Goal: Transaction & Acquisition: Subscribe to service/newsletter

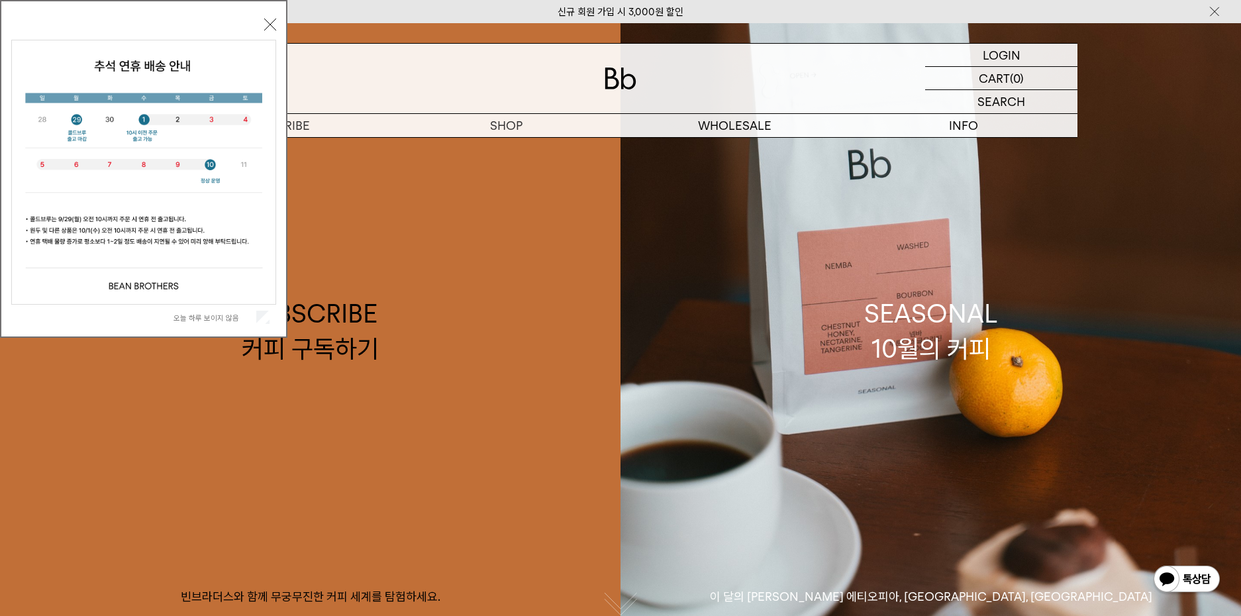
click at [217, 321] on label "오늘 하루 보이지 않음" at bounding box center [214, 317] width 80 height 9
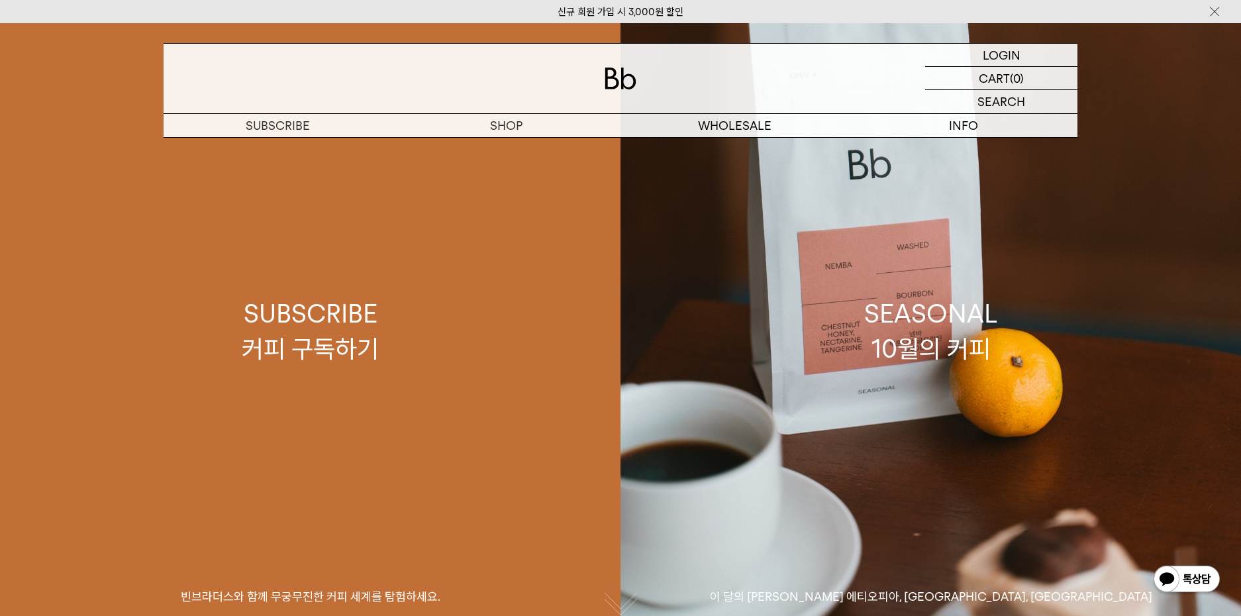
click at [318, 305] on div "SUBSCRIBE 커피 구독하기" at bounding box center [310, 331] width 137 height 70
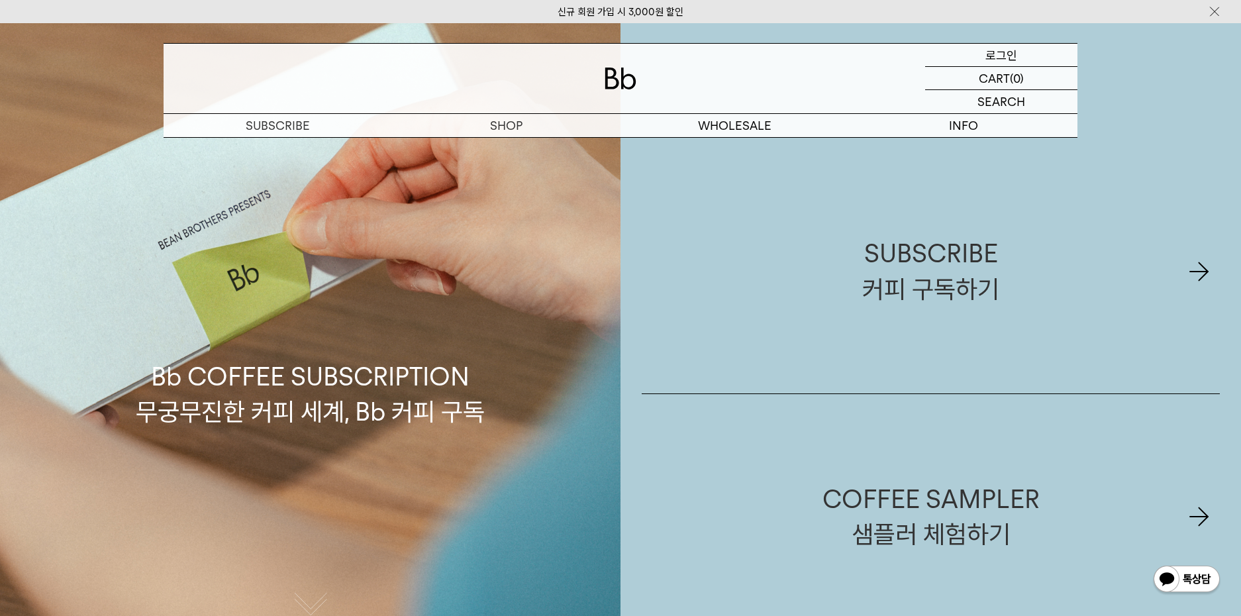
click at [994, 50] on p "로그인" at bounding box center [1002, 55] width 32 height 23
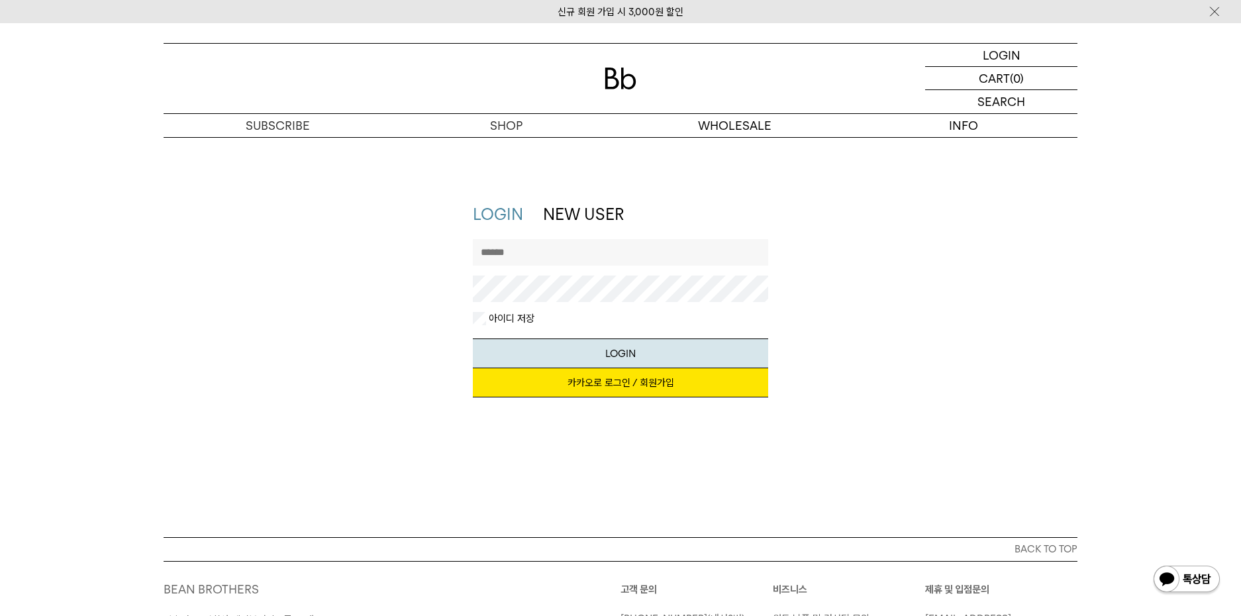
click at [685, 394] on link "카카오로 로그인 / 회원가입" at bounding box center [621, 382] width 296 height 29
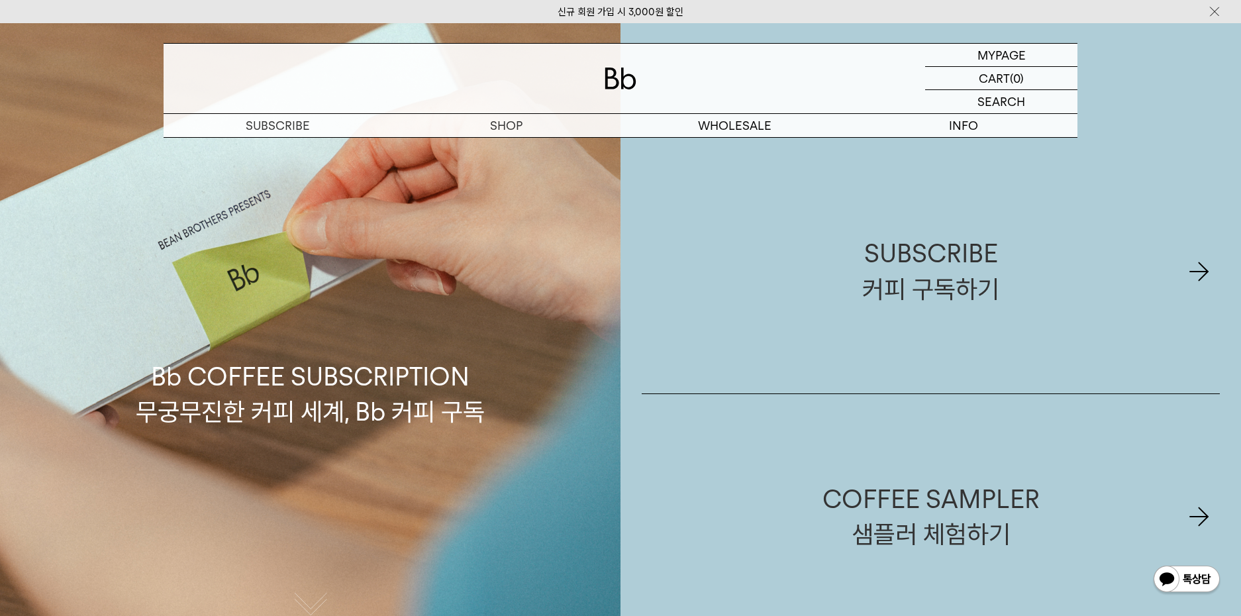
click at [0, 0] on p "구독" at bounding box center [0, 0] width 0 height 0
click at [803, 265] on link "SUBSCRIBE 커피 구독하기" at bounding box center [931, 271] width 578 height 244
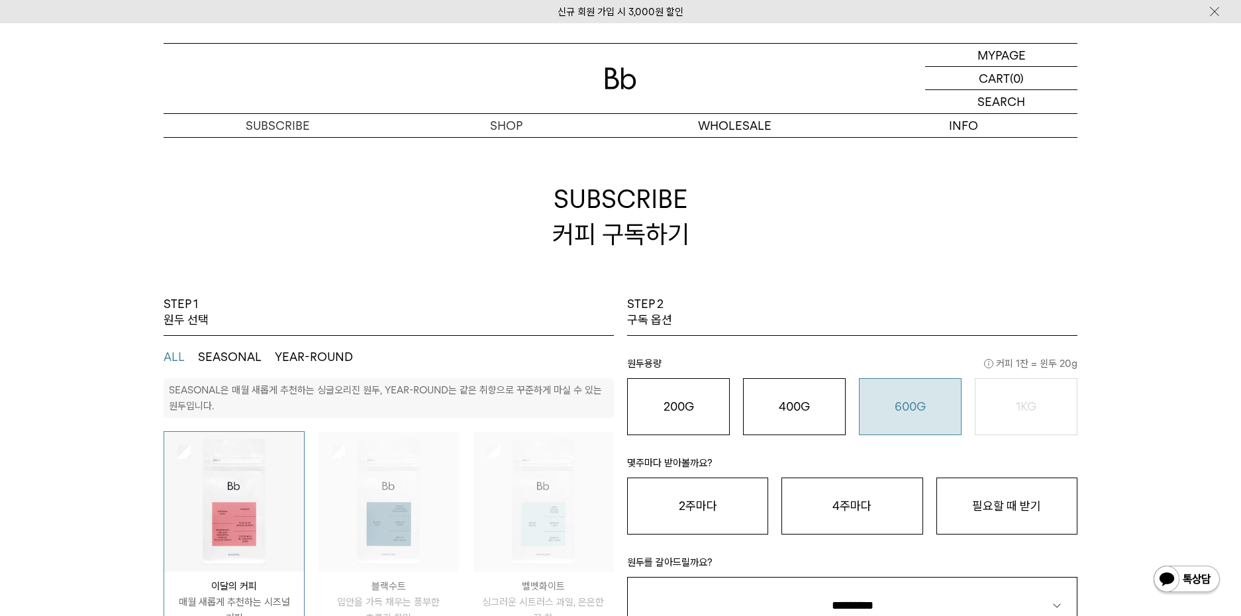
click at [925, 389] on button "600G 43,000 원" at bounding box center [910, 406] width 103 height 57
click at [997, 496] on button "필요할 때 받기" at bounding box center [1007, 506] width 141 height 57
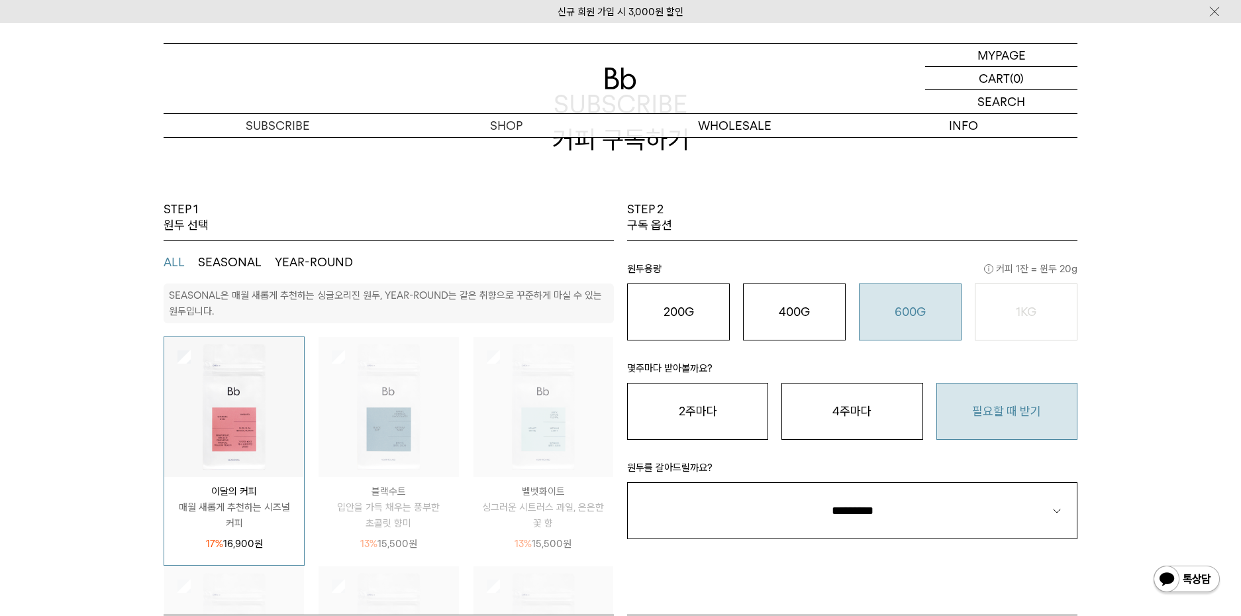
scroll to position [177, 0]
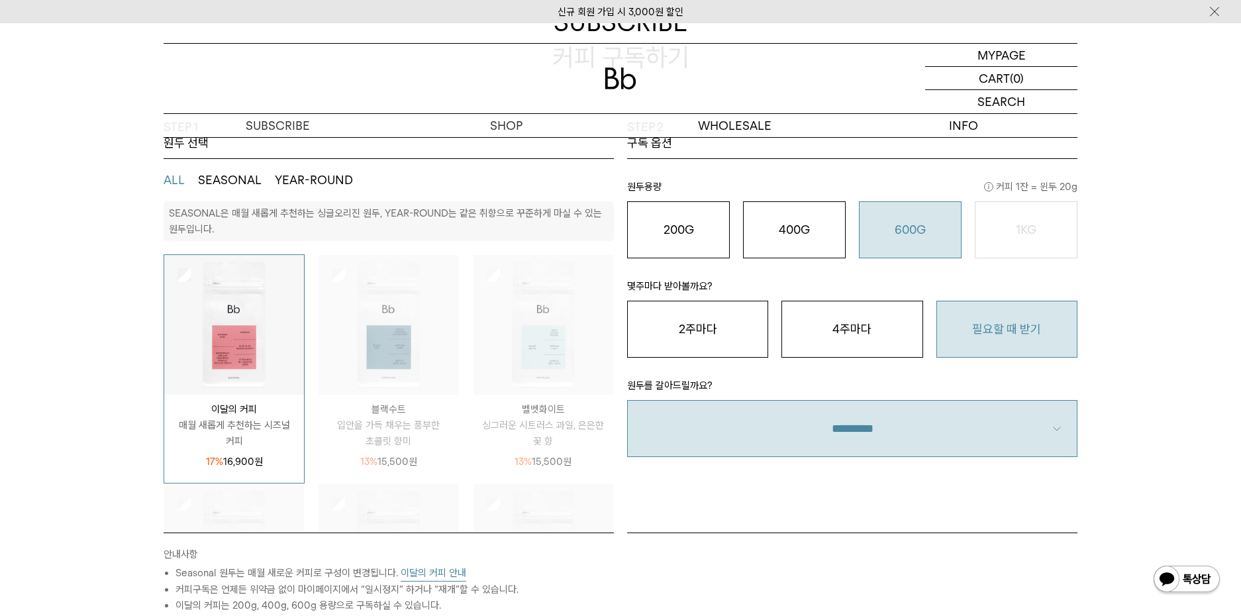
click at [954, 434] on select "**********" at bounding box center [852, 428] width 450 height 57
click at [627, 400] on select "**********" at bounding box center [852, 428] width 450 height 57
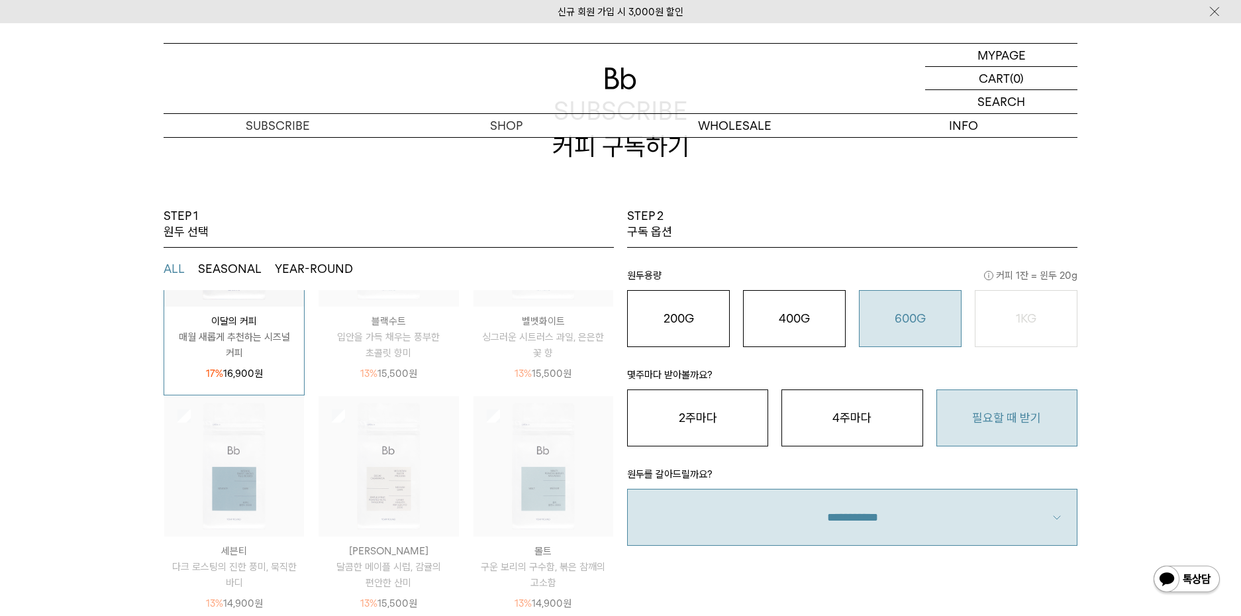
click at [176, 423] on div at bounding box center [234, 466] width 140 height 140
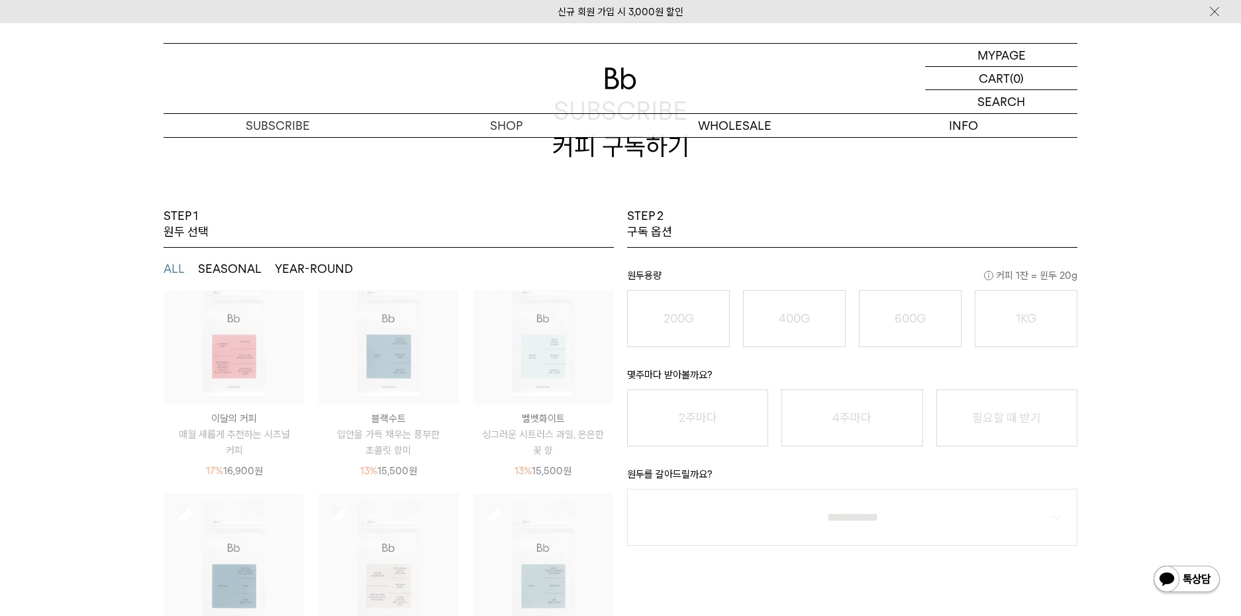
scroll to position [0, 0]
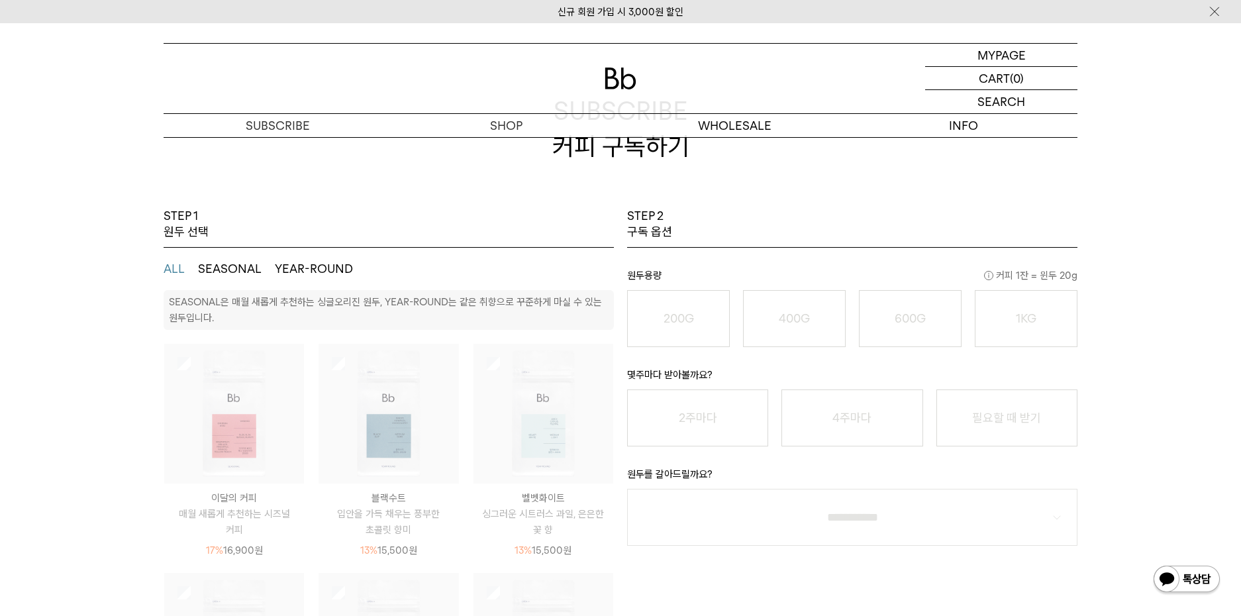
click at [242, 403] on img at bounding box center [234, 414] width 140 height 140
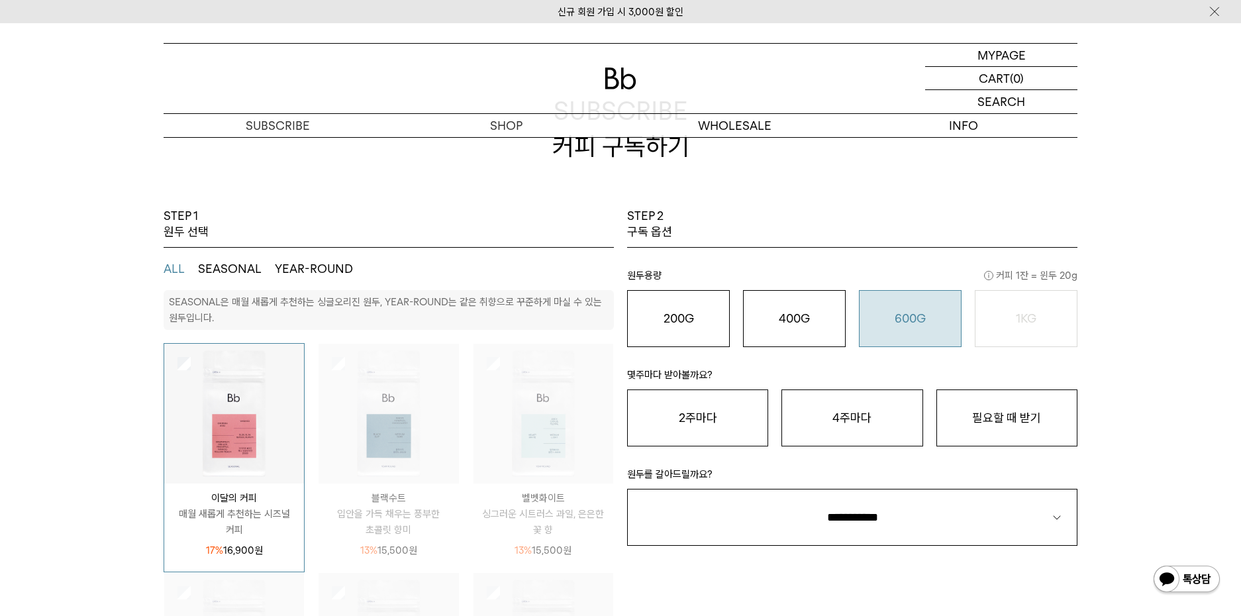
click at [886, 305] on button "600G 43,000 원" at bounding box center [910, 318] width 103 height 57
drag, startPoint x: 960, startPoint y: 402, endPoint x: 959, endPoint y: 429, distance: 27.2
click at [960, 403] on button "필요할 때 받기" at bounding box center [1007, 417] width 141 height 57
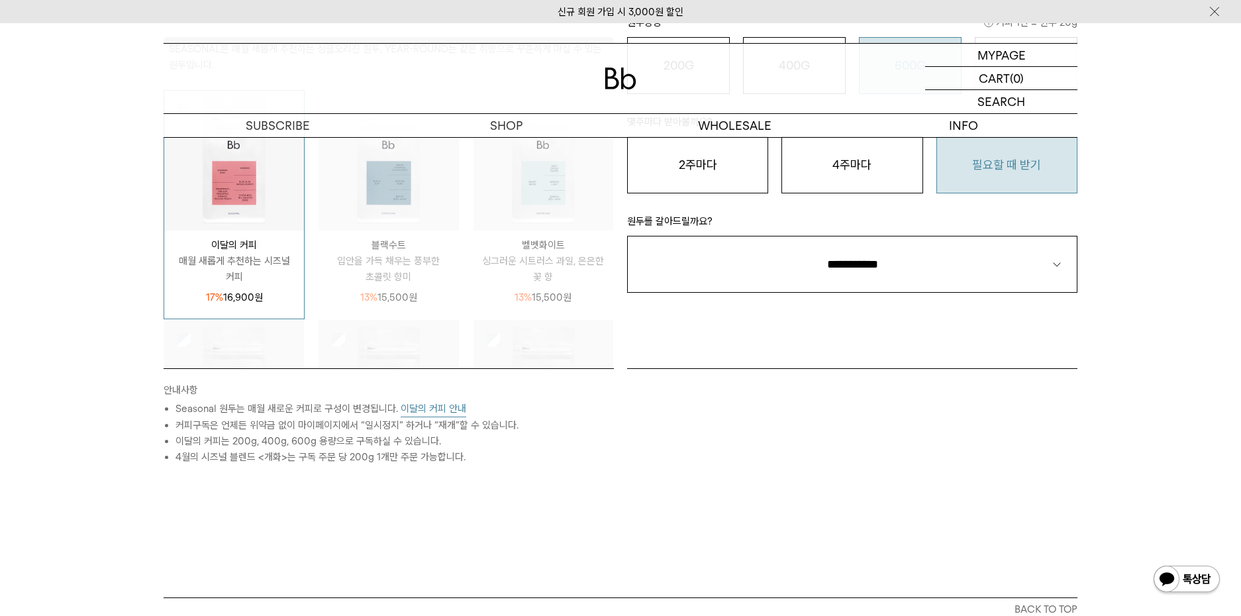
scroll to position [353, 0]
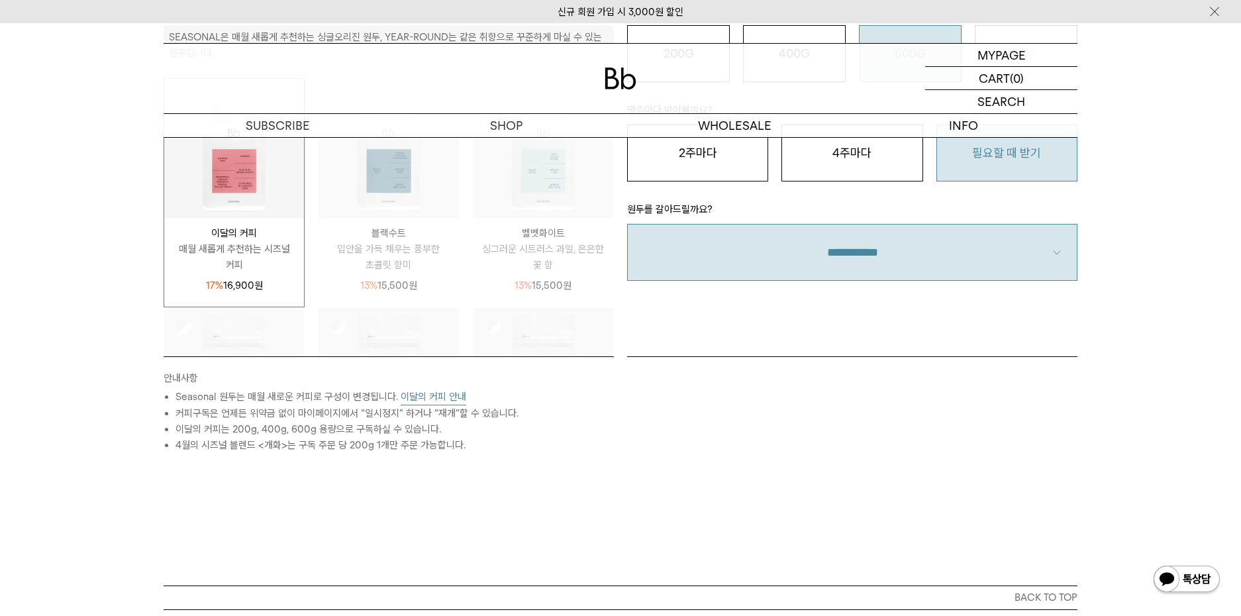
click at [847, 263] on select "**********" at bounding box center [852, 252] width 450 height 57
click at [627, 224] on select "**********" at bounding box center [852, 252] width 450 height 57
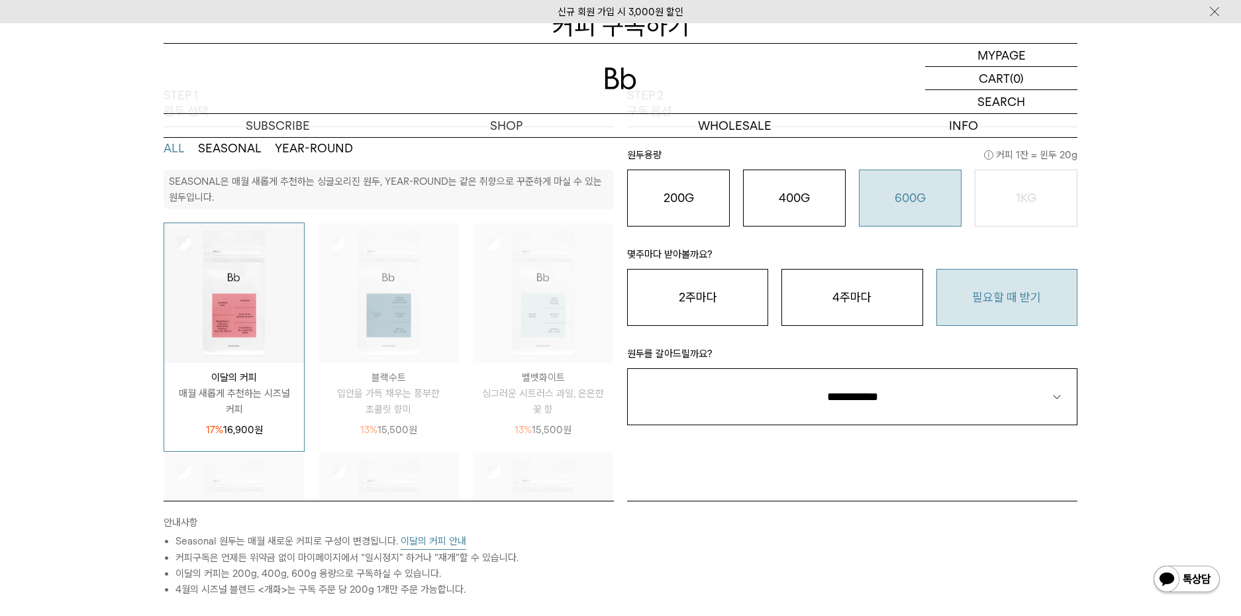
scroll to position [88, 0]
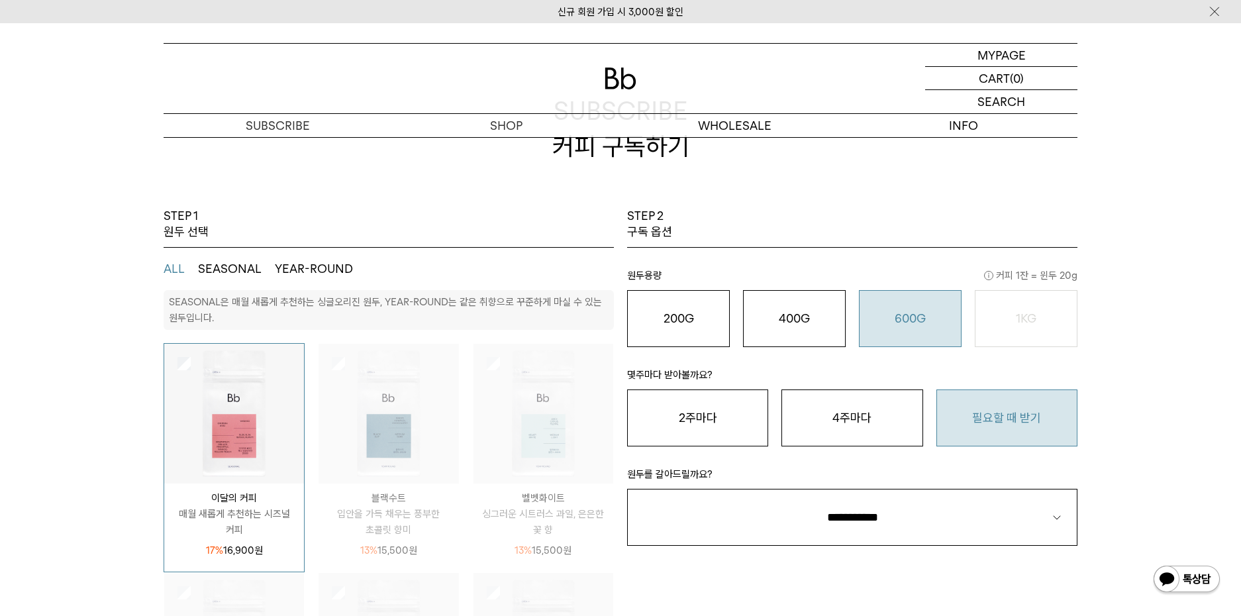
click at [1011, 407] on button "필요할 때 받기" at bounding box center [1007, 417] width 141 height 57
click at [876, 282] on p "원두용량 커피 1잔 = 윈두 20g" at bounding box center [852, 279] width 450 height 23
click at [895, 320] on o "600G" at bounding box center [910, 318] width 31 height 14
click at [967, 411] on button "필요할 때 받기" at bounding box center [1007, 417] width 141 height 57
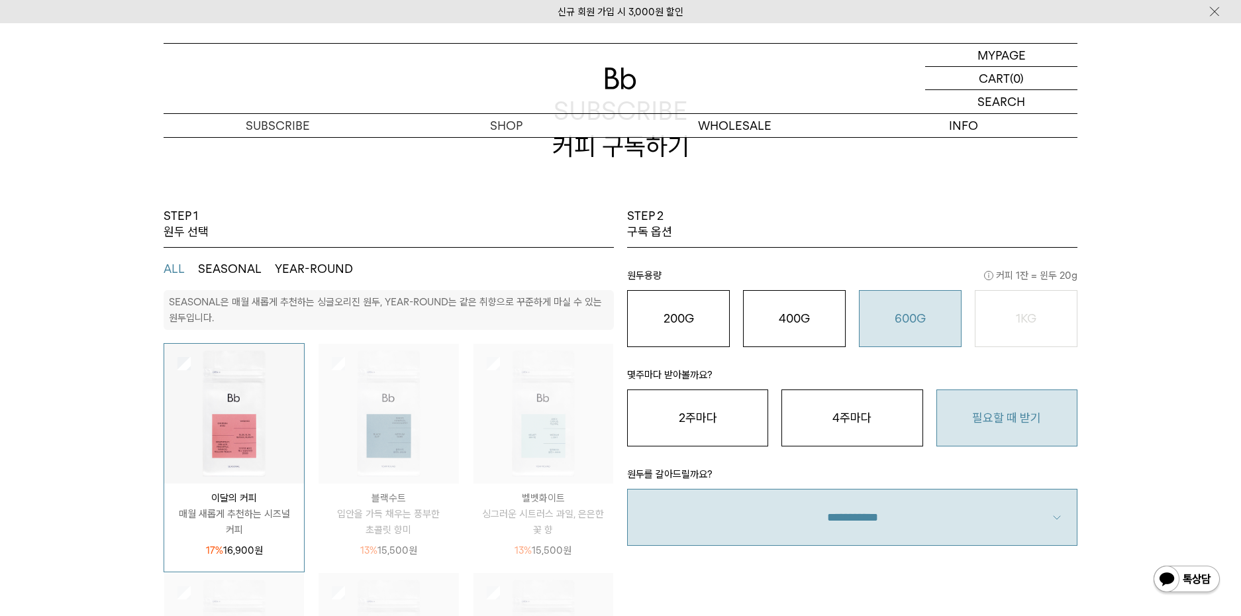
click at [958, 517] on select "**********" at bounding box center [852, 517] width 450 height 57
click at [627, 489] on select "**********" at bounding box center [852, 517] width 450 height 57
click at [912, 506] on select "**********" at bounding box center [852, 517] width 450 height 57
select select "**"
click at [627, 489] on select "**********" at bounding box center [852, 517] width 450 height 57
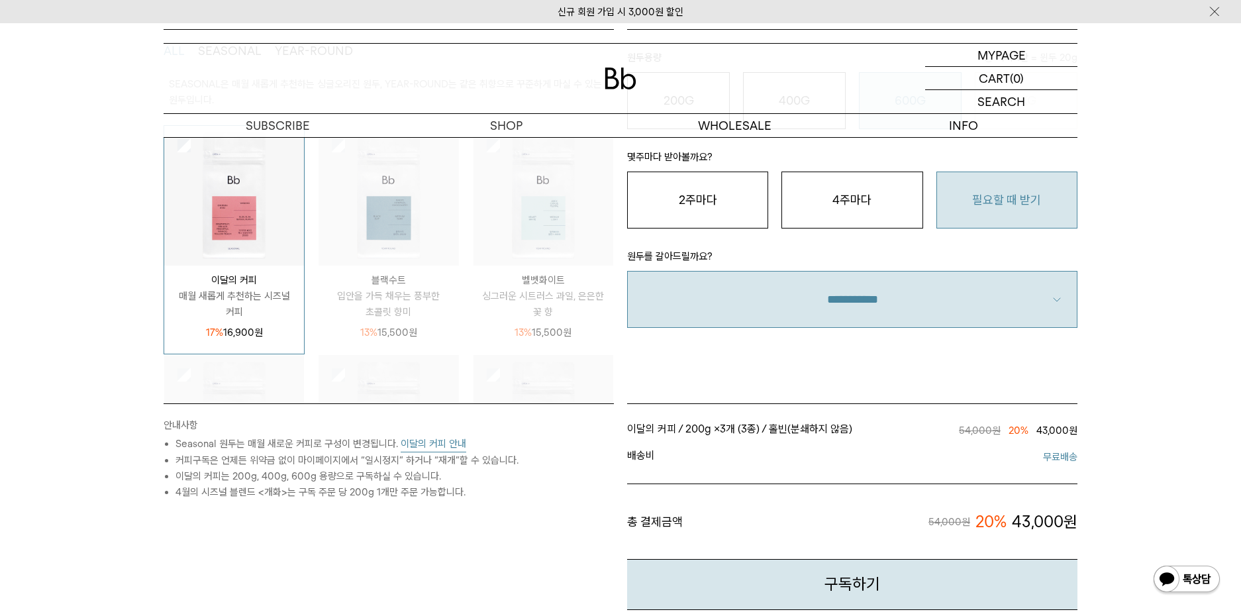
scroll to position [442, 0]
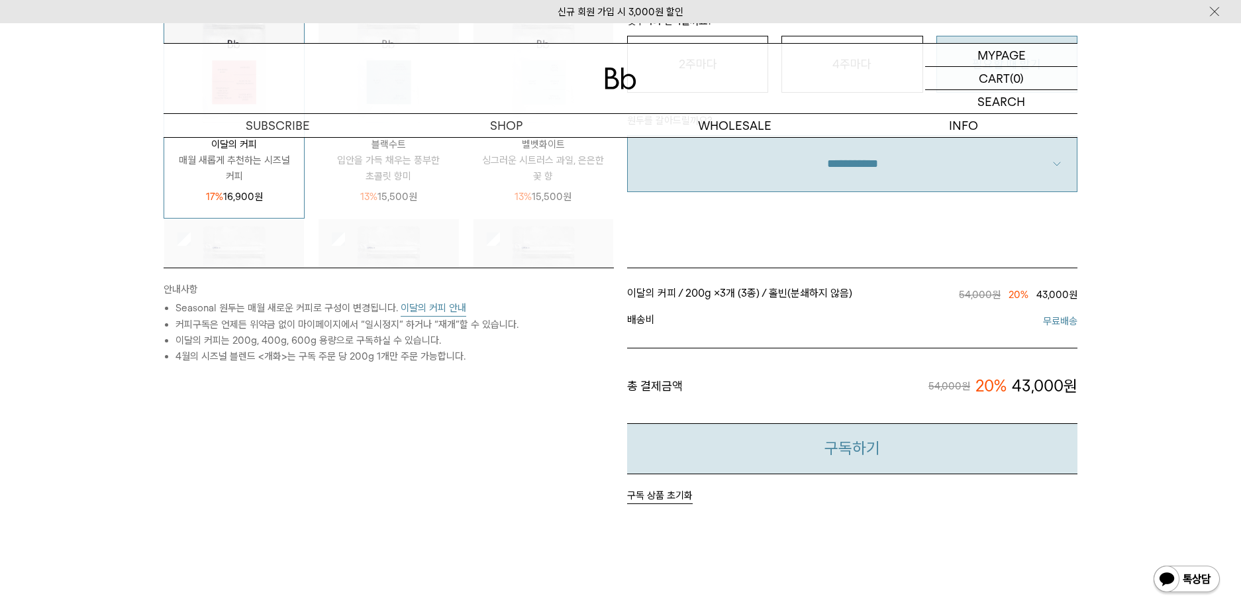
click at [818, 464] on button "구독하기" at bounding box center [852, 448] width 450 height 51
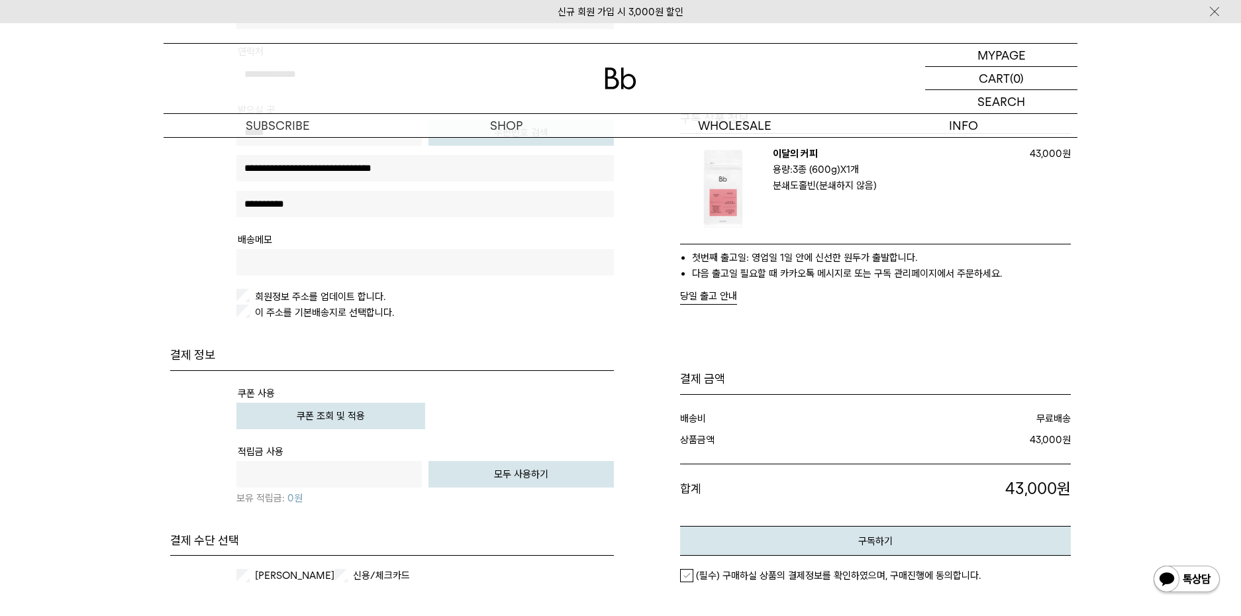
scroll to position [353, 0]
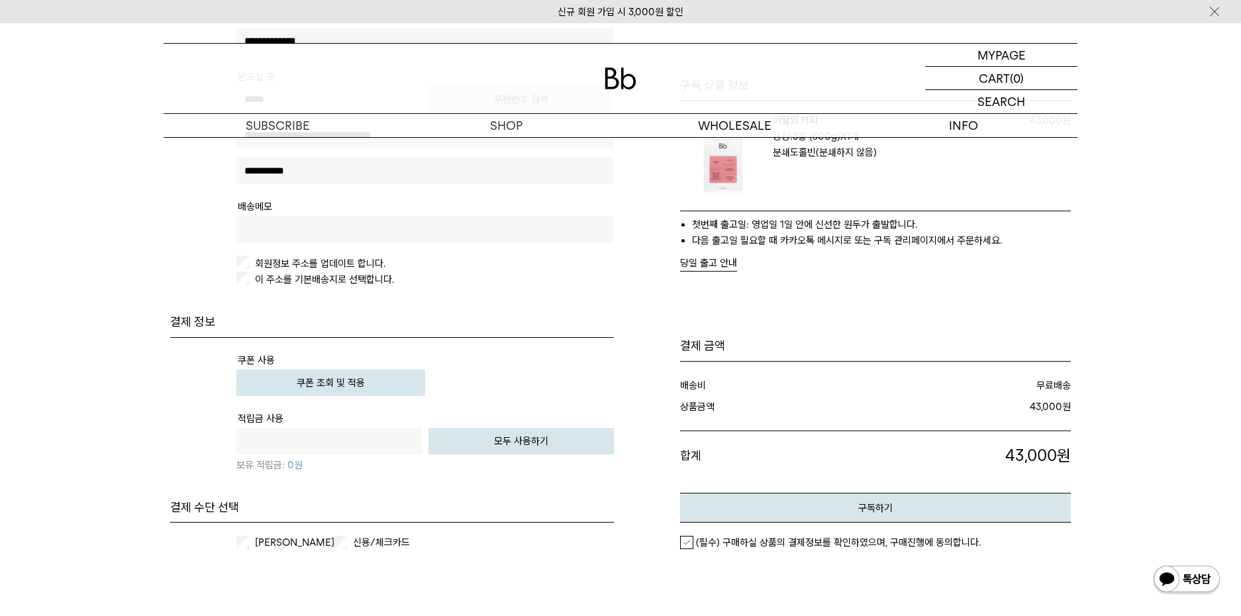
drag, startPoint x: 376, startPoint y: 525, endPoint x: 368, endPoint y: 560, distance: 36.8
click at [376, 526] on div "카카오페이 신용/체크카드 개인카드 법인카드" at bounding box center [392, 543] width 444 height 40
click at [364, 581] on div "배송 정보 기본 배송지 직접 입력" at bounding box center [621, 289] width 914 height 809
click at [370, 540] on label "신용/체크카드" at bounding box center [391, 542] width 82 height 13
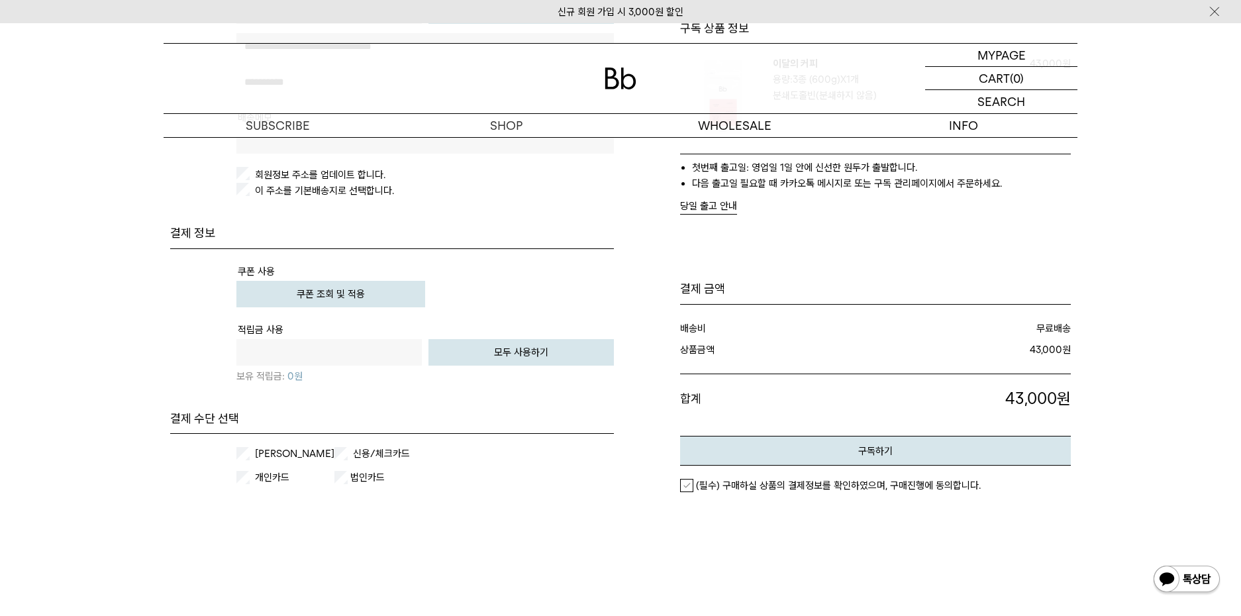
scroll to position [530, 0]
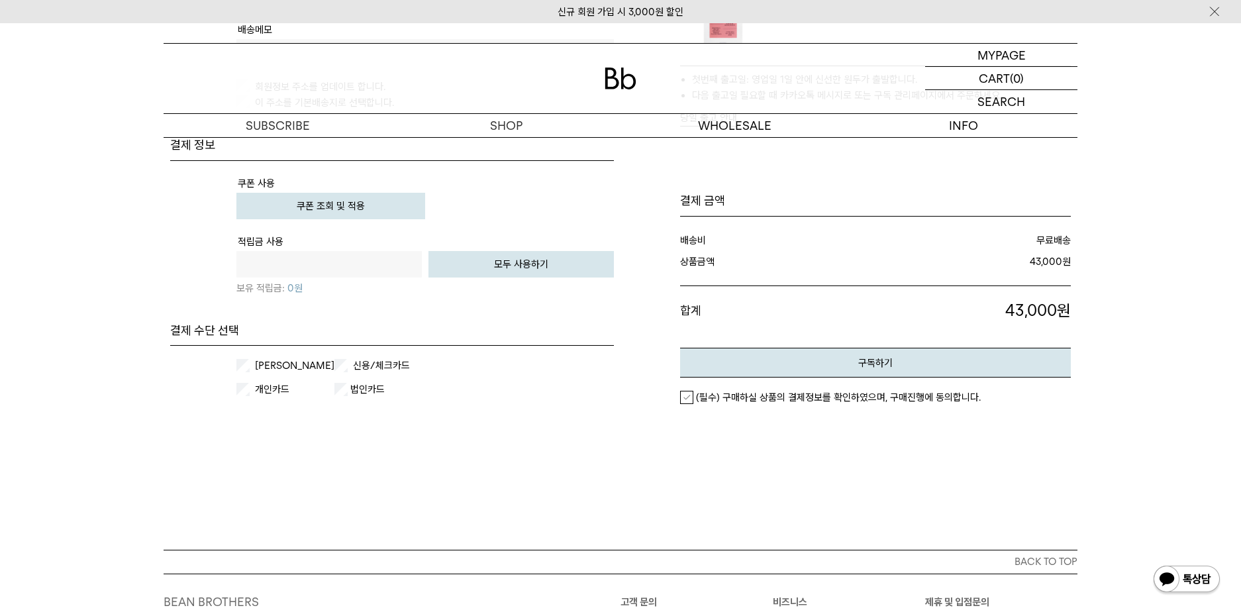
click at [762, 395] on em "(필수) 구매하실 상품의 결제정보를 확인하였으며, 구매진행에 동의합니다." at bounding box center [838, 397] width 285 height 12
click at [794, 367] on button "구독하기" at bounding box center [875, 363] width 391 height 30
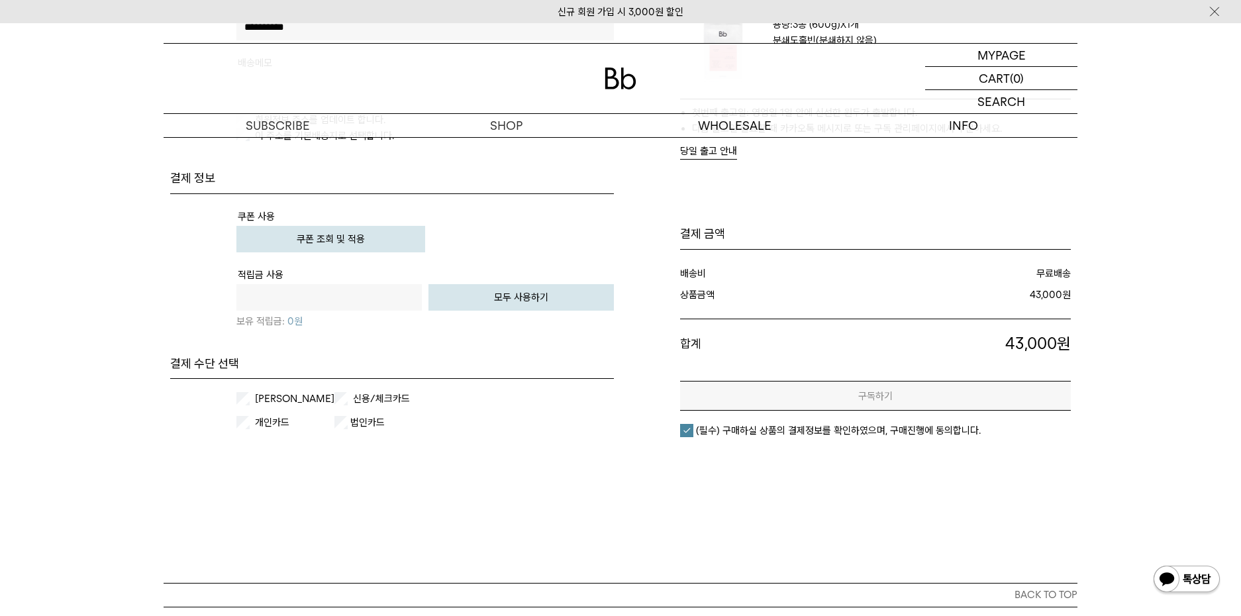
scroll to position [442, 0]
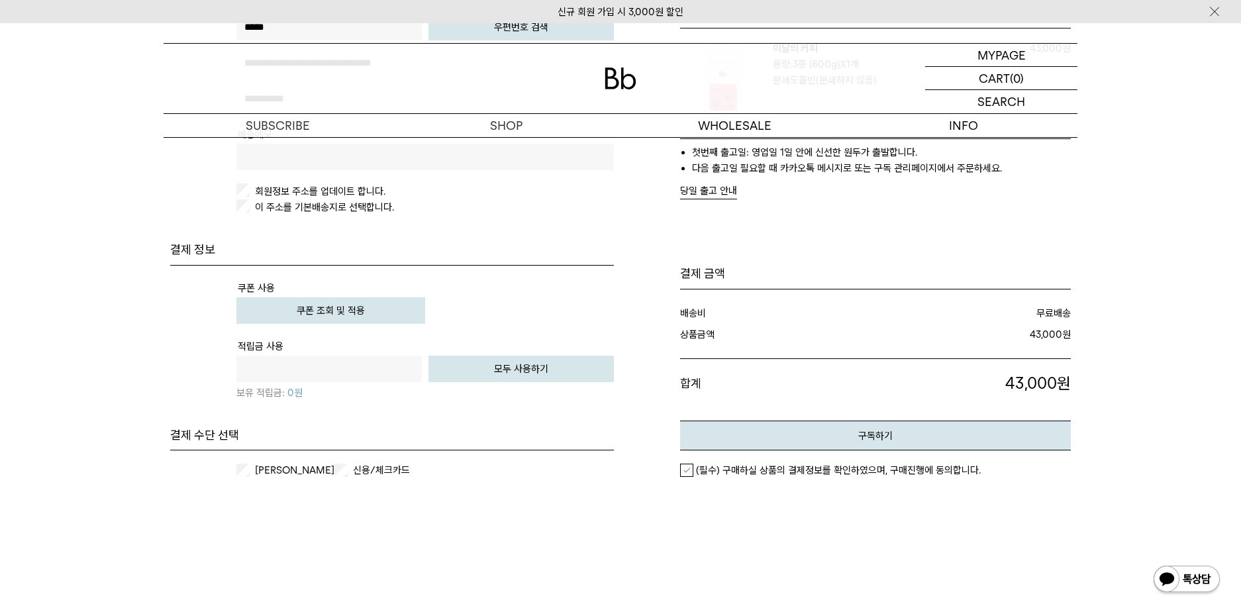
scroll to position [442, 0]
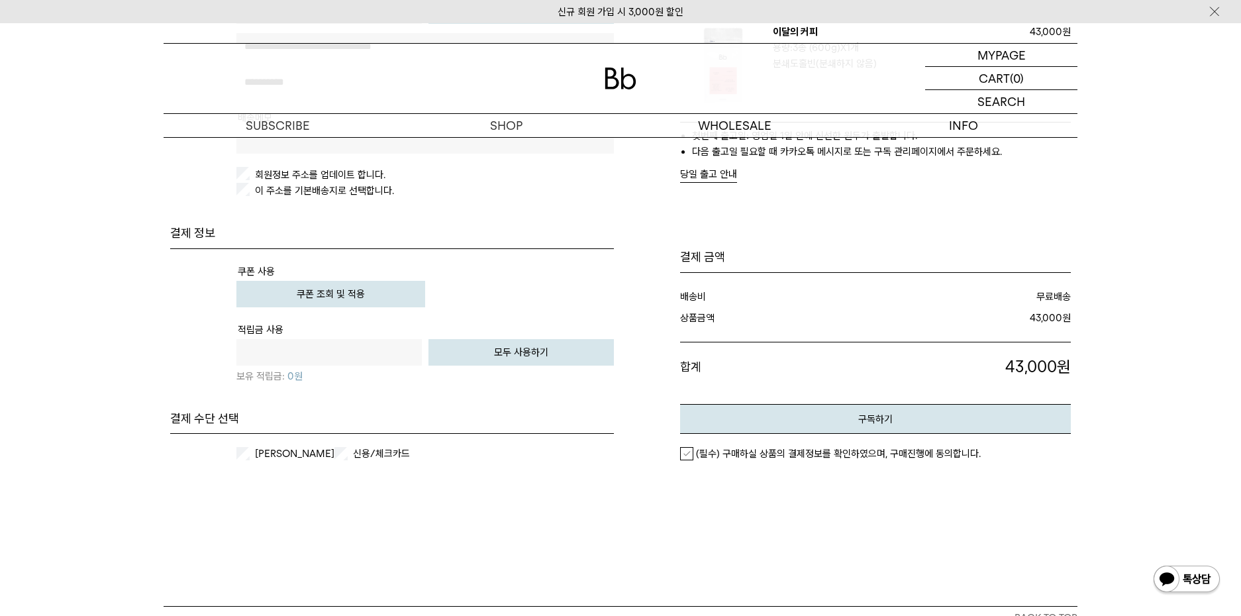
click at [353, 455] on label "신용/체크카드" at bounding box center [391, 453] width 82 height 13
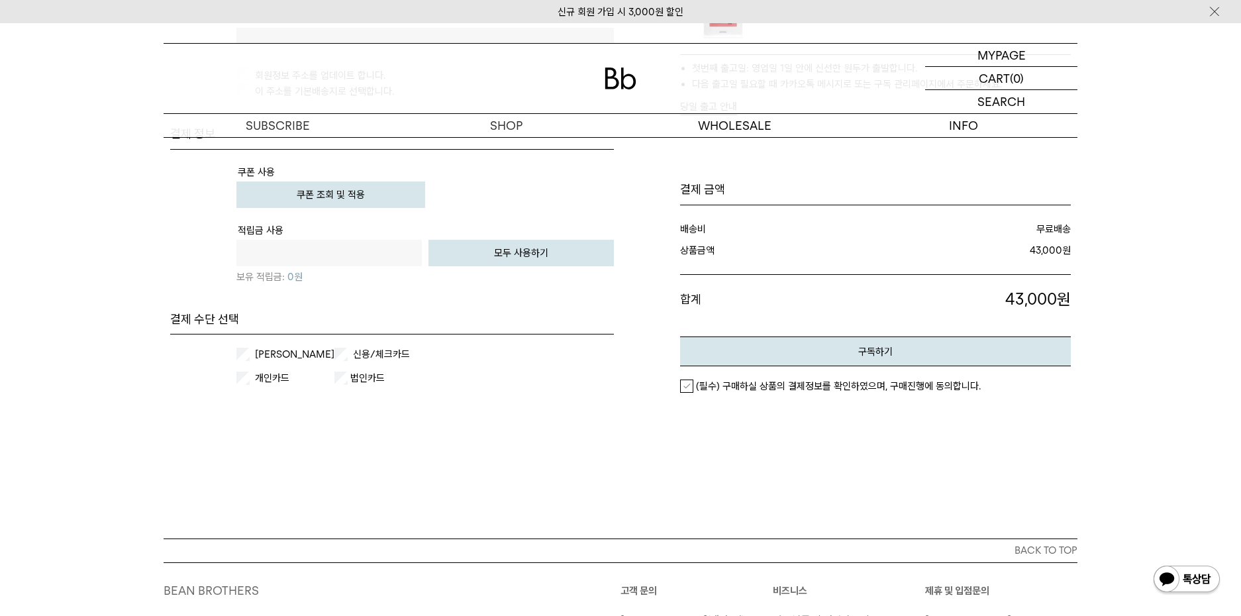
scroll to position [618, 0]
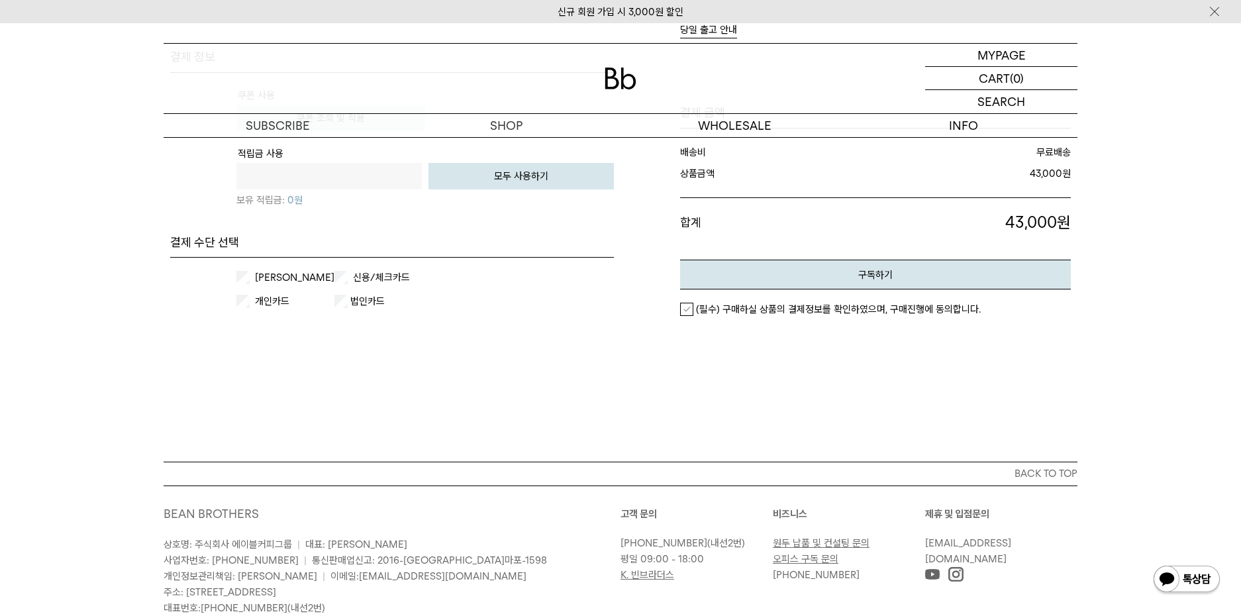
click at [779, 299] on div "(필수) 구매하실 상품의 결제정보를 확인하였으며, 구매진행에 동의합니다." at bounding box center [875, 309] width 391 height 40
click at [778, 308] on em "(필수) 구매하실 상품의 결제정보를 확인하였으며, 구매진행에 동의합니다." at bounding box center [838, 309] width 285 height 12
click at [803, 280] on button "구독하기" at bounding box center [875, 275] width 391 height 30
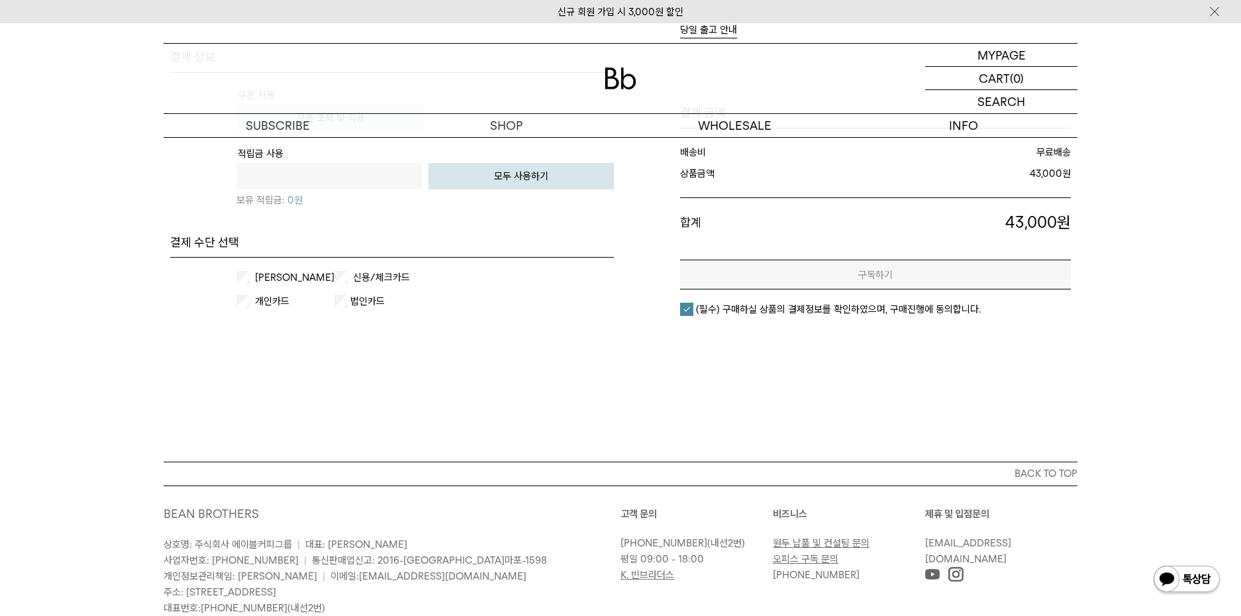
scroll to position [0, 0]
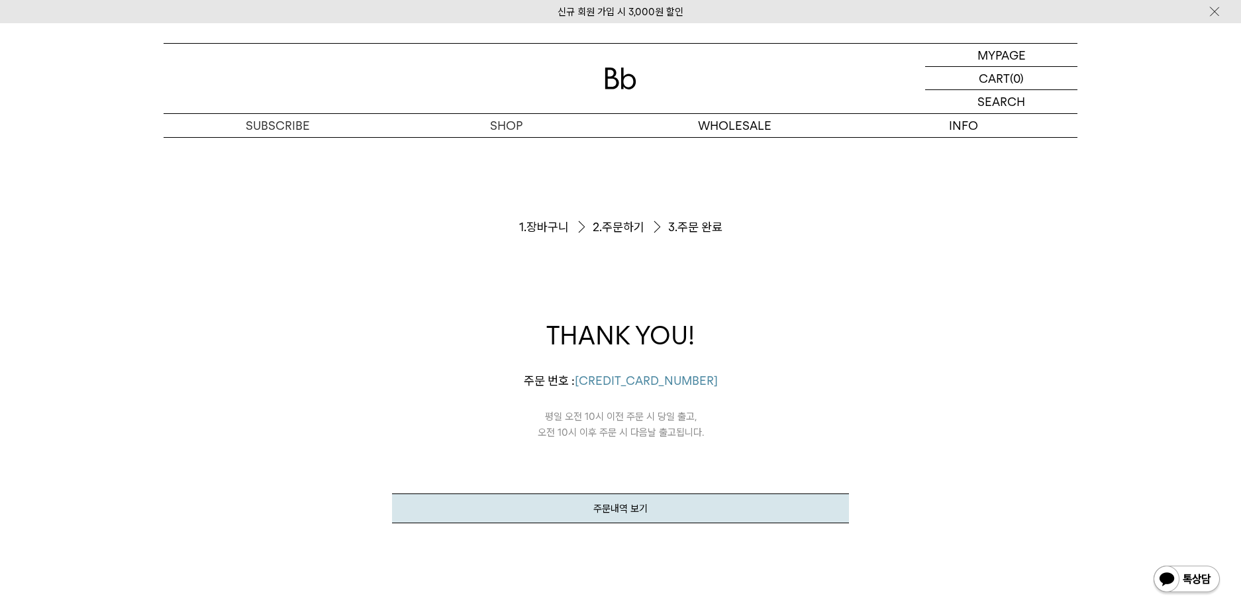
click at [622, 77] on img at bounding box center [621, 79] width 32 height 22
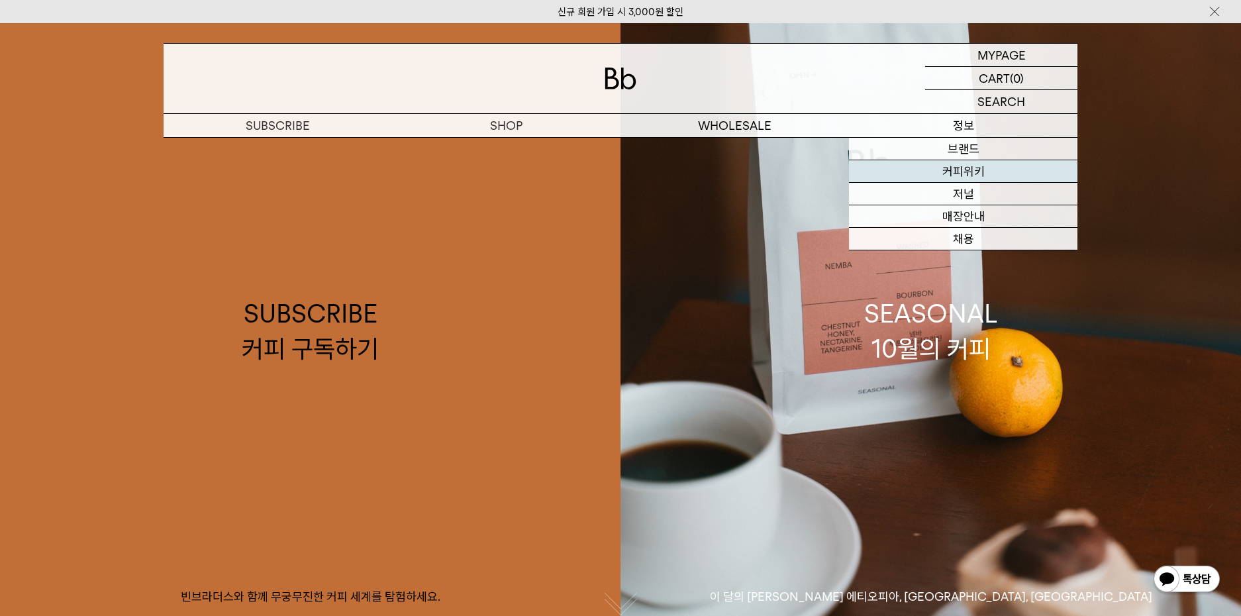
click at [904, 179] on link "커피위키" at bounding box center [963, 171] width 229 height 23
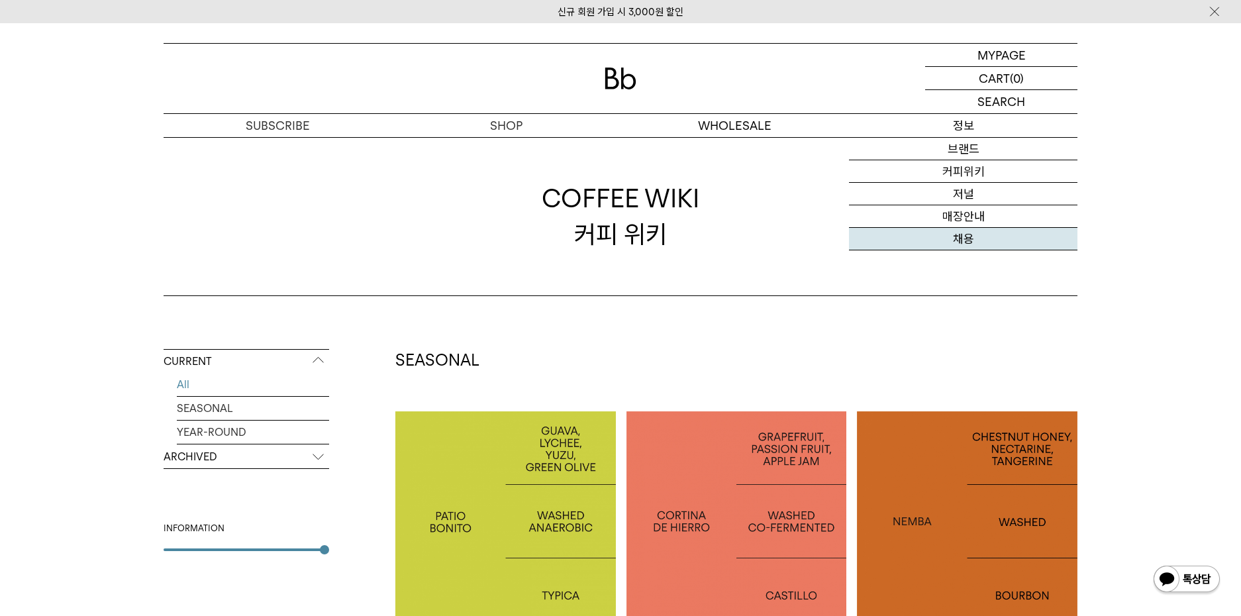
click at [973, 236] on link "채용" at bounding box center [963, 239] width 229 height 23
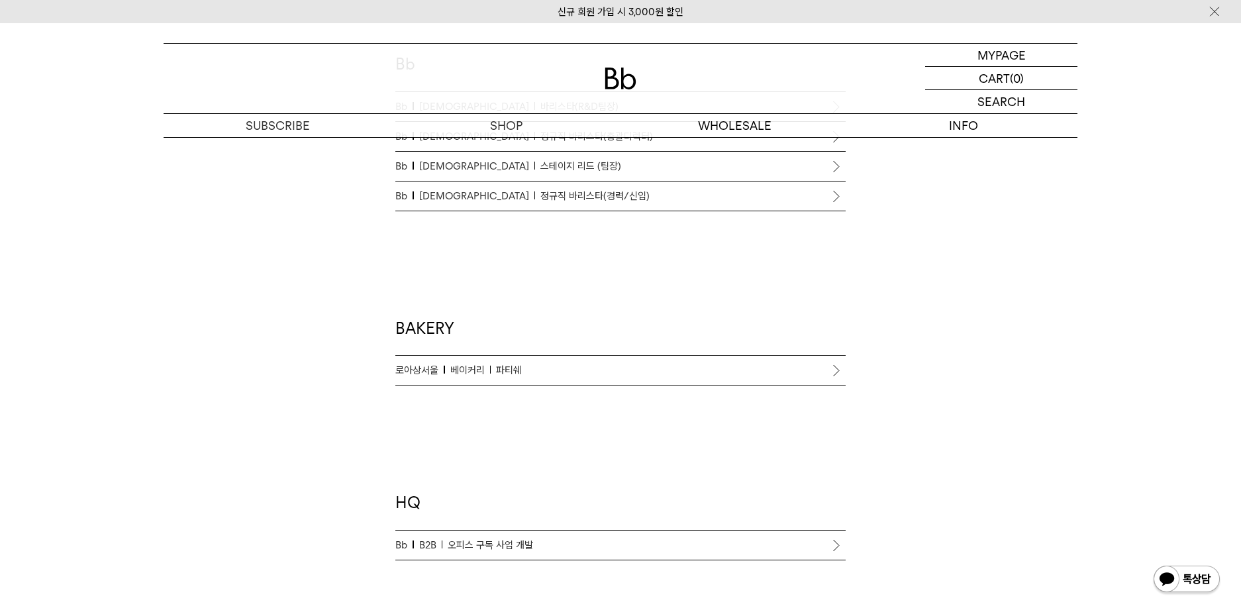
scroll to position [707, 0]
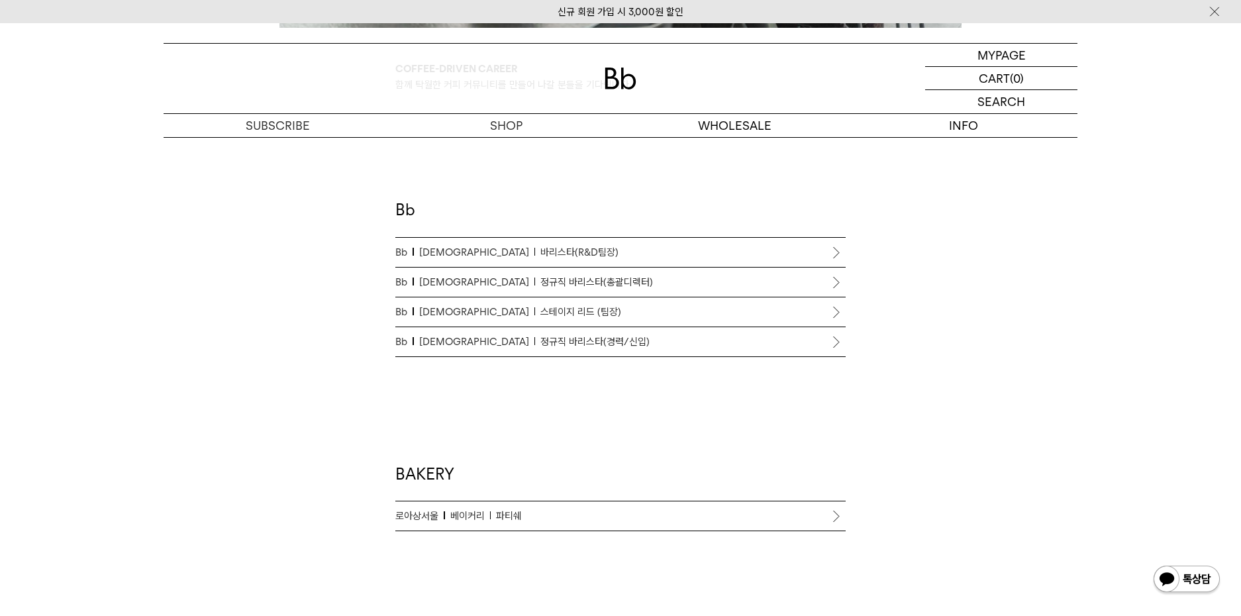
click at [565, 250] on p "Bb 바리스타 바리스타(R&D팀장)" at bounding box center [620, 252] width 450 height 16
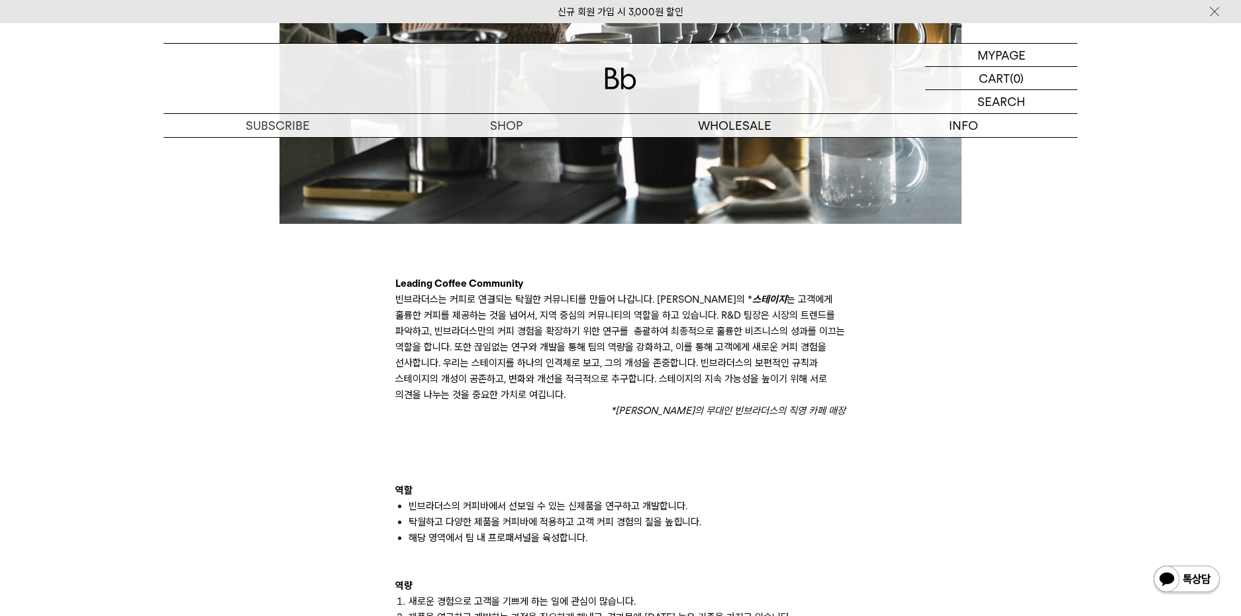
scroll to position [883, 0]
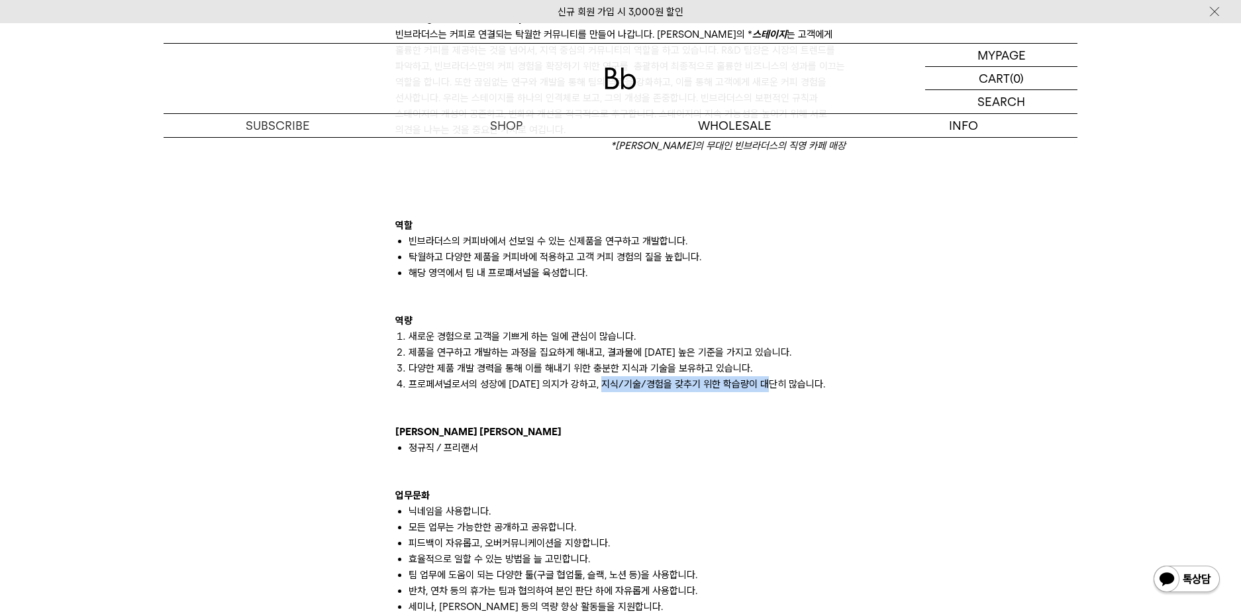
drag, startPoint x: 619, startPoint y: 385, endPoint x: 781, endPoint y: 386, distance: 161.6
click at [781, 386] on li "프로페셔널로서의 성장에 [DATE] 의지가 강하고, 지식/기술/경험을 갖추기 위한 학습량이 대단히 많습니다." at bounding box center [627, 384] width 437 height 16
click at [781, 386] on li "프로페셔널로서의 성장에 대한 의지가 강하고, 지식/기술/경험을 갖추기 위한 학습량이 대단히 많습니다." at bounding box center [627, 384] width 437 height 16
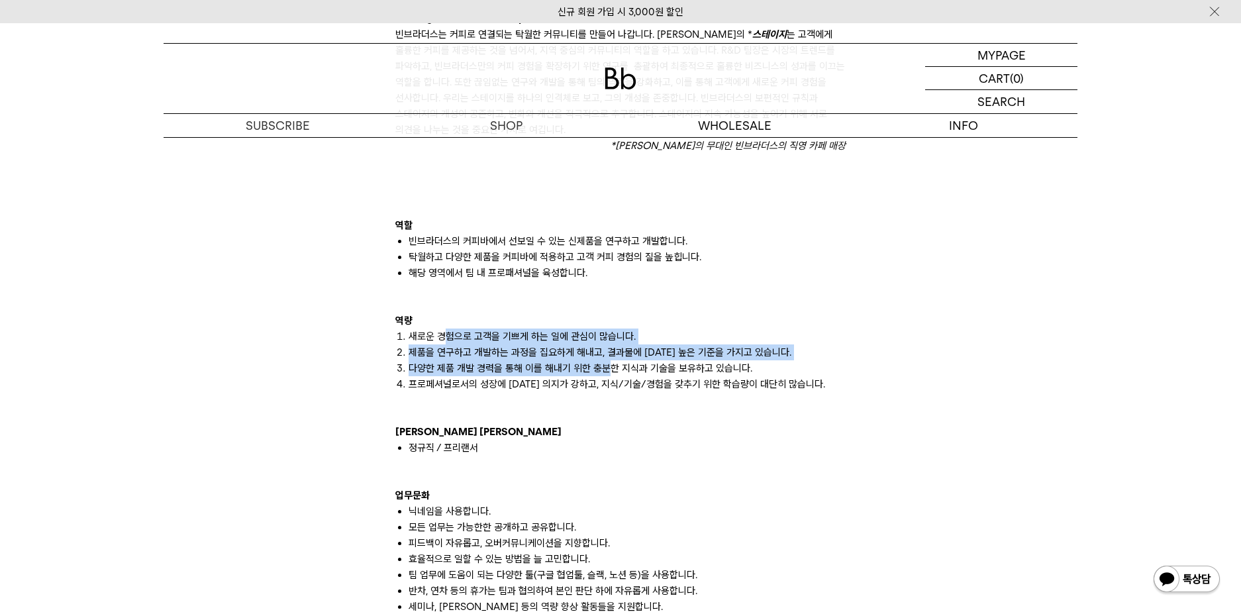
drag, startPoint x: 446, startPoint y: 331, endPoint x: 617, endPoint y: 375, distance: 176.6
click at [614, 375] on ol "새로운 경험으로 고객을 기쁘게 하는 일에 관심이 많습니다. 제품을 연구하고 개발하는 과정을 집요하게 해내고, 결과물에 대한 높은 기준을 가지고…" at bounding box center [620, 361] width 450 height 64
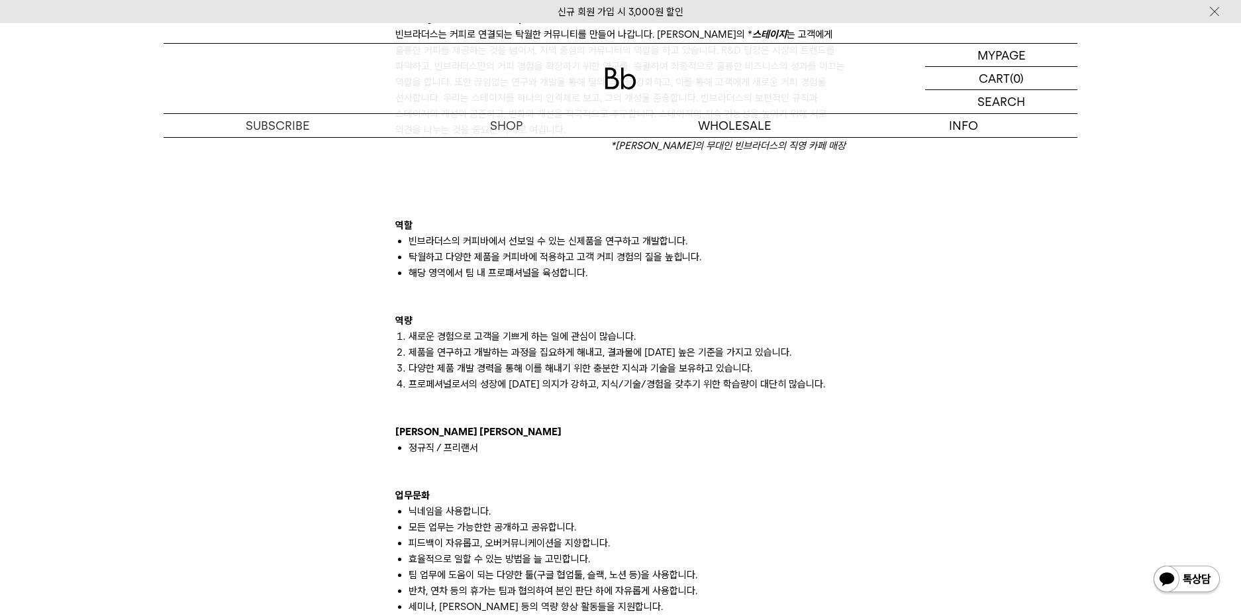
click at [646, 366] on li "다양한 제품 개발 경력을 통해 이를 해내기 위한 충분한 지식과 기술을 보유하고 있습니다." at bounding box center [627, 368] width 437 height 16
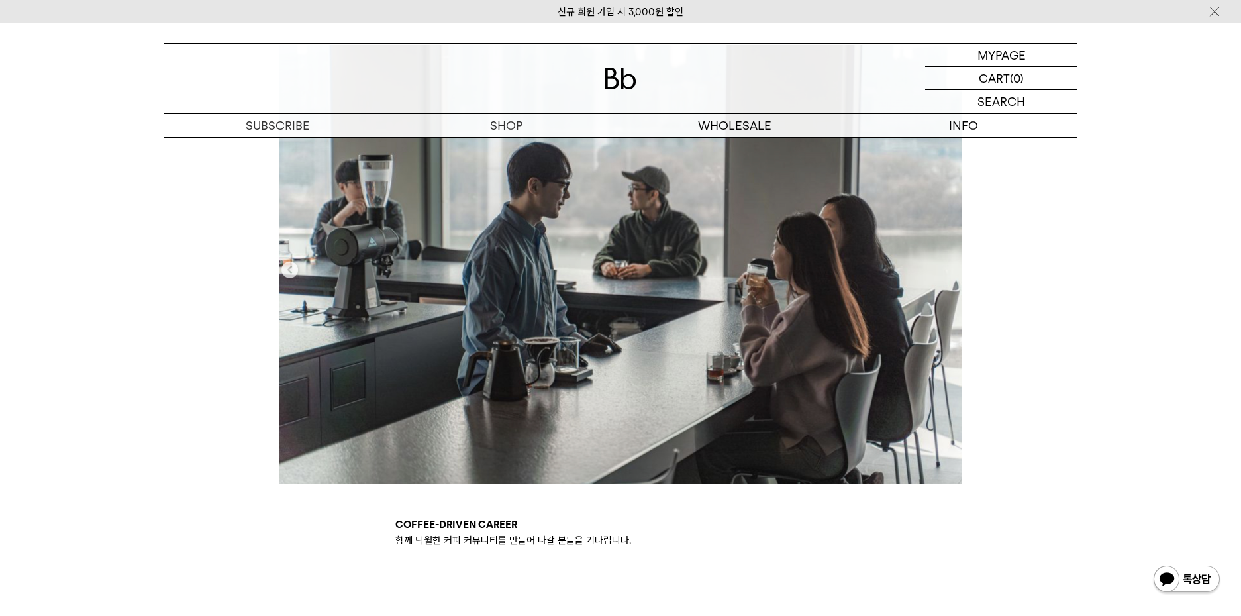
scroll to position [89, 0]
